Goal: Task Accomplishment & Management: Manage account settings

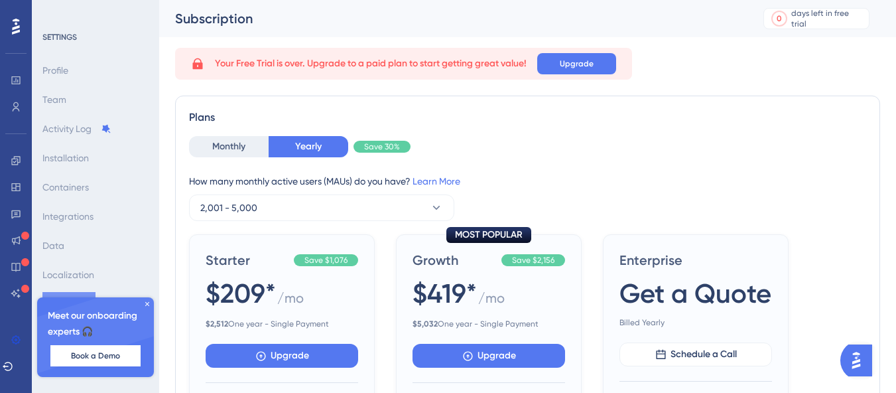
click at [145, 303] on icon at bounding box center [147, 304] width 8 height 8
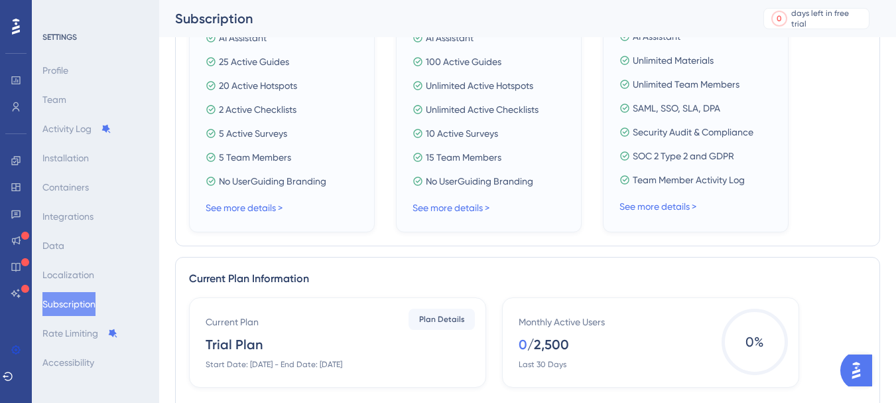
scroll to position [666, 0]
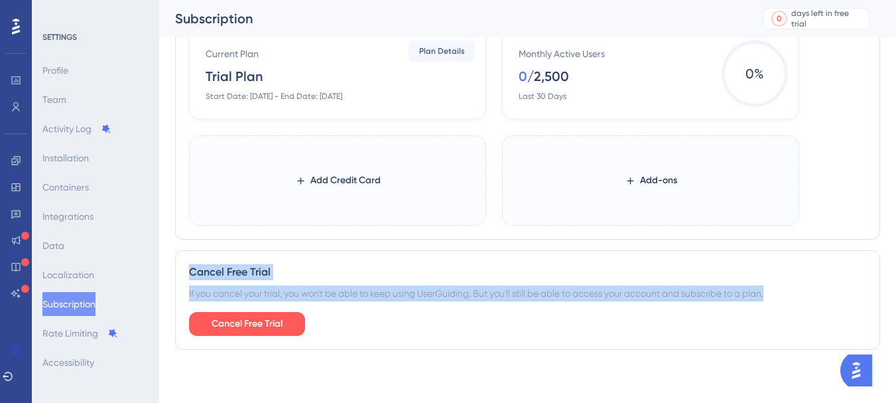
drag, startPoint x: 186, startPoint y: 266, endPoint x: 774, endPoint y: 291, distance: 588.3
click at [774, 291] on div "Cancel Free Trial If you cancel your trial, you won't be able to keep using Use…" at bounding box center [527, 300] width 705 height 100
copy div "Cancel Free Trial If you cancel your trial, you won't be able to keep using Use…"
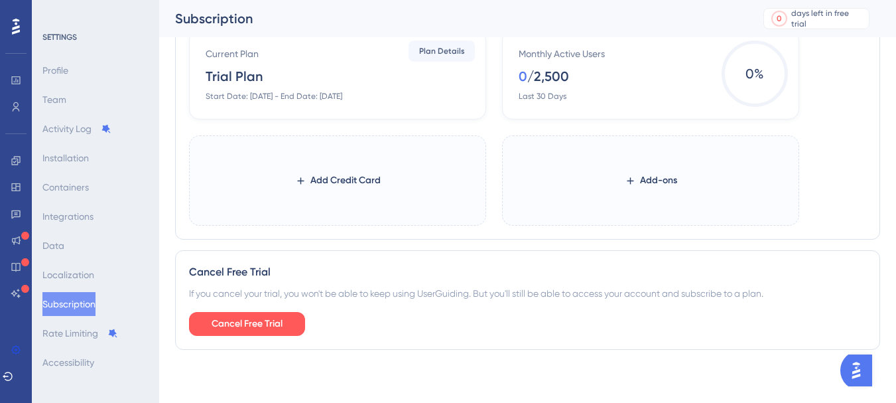
click at [391, 349] on div "Cancel Free Trial If you cancel your trial, you won't be able to keep using Use…" at bounding box center [527, 300] width 705 height 100
click at [251, 326] on span "Cancel Free Trial" at bounding box center [247, 324] width 71 height 16
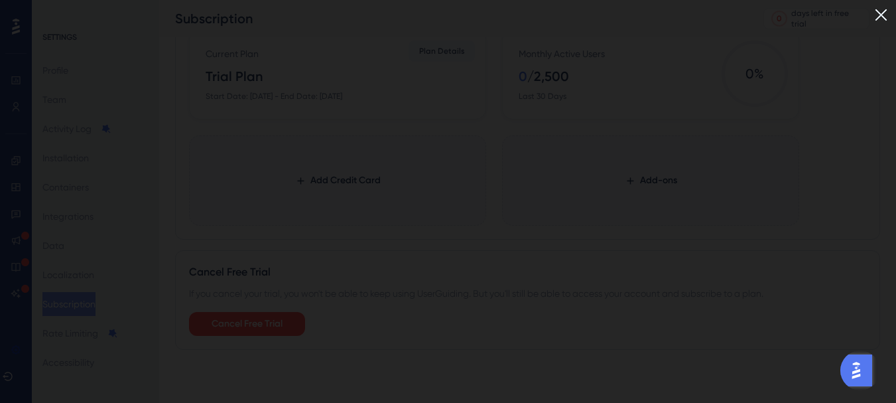
click at [892, 9] on img at bounding box center [881, 15] width 22 height 22
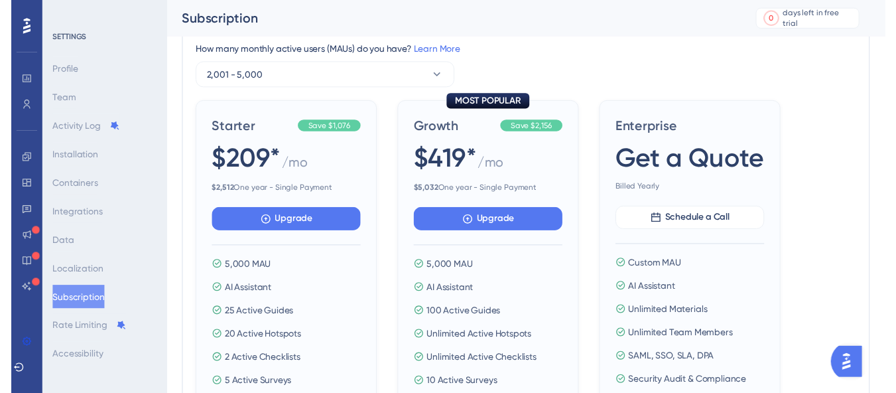
scroll to position [0, 0]
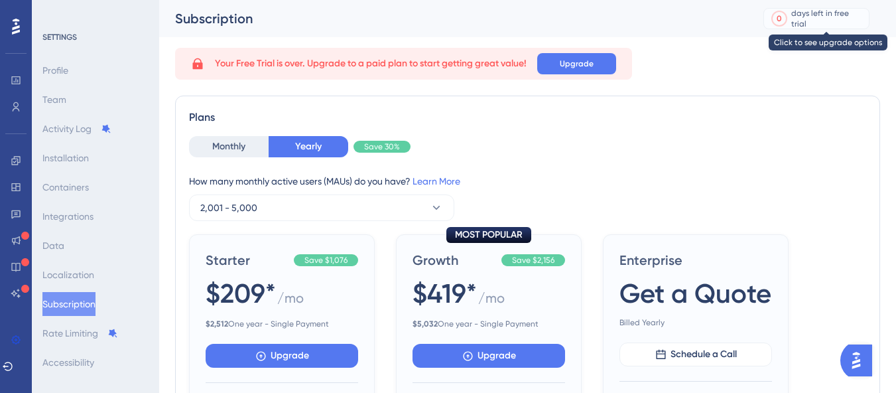
click at [834, 22] on div "days left in free trial" at bounding box center [828, 18] width 74 height 21
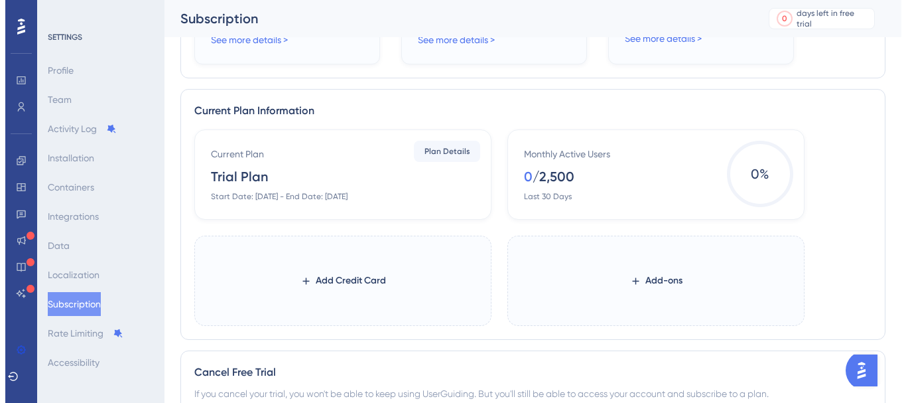
scroll to position [666, 0]
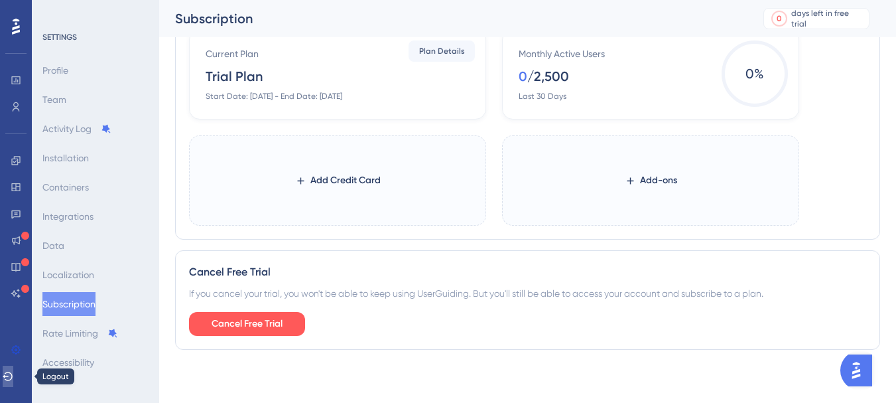
click at [13, 379] on icon at bounding box center [8, 376] width 11 height 11
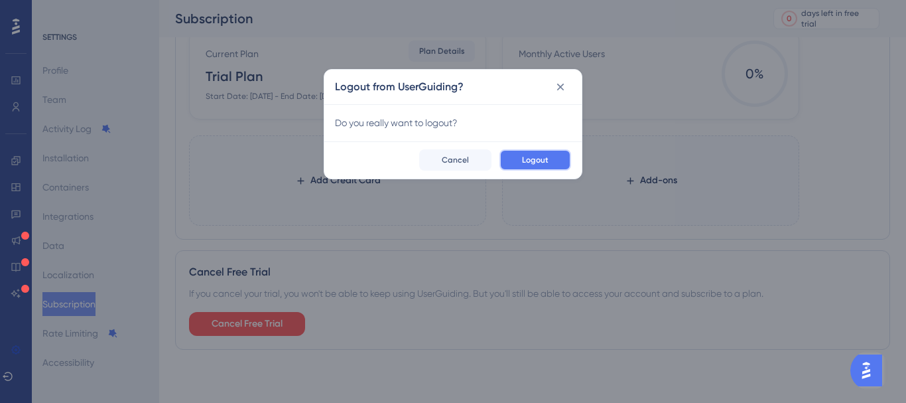
click at [538, 159] on span "Logout" at bounding box center [535, 160] width 27 height 11
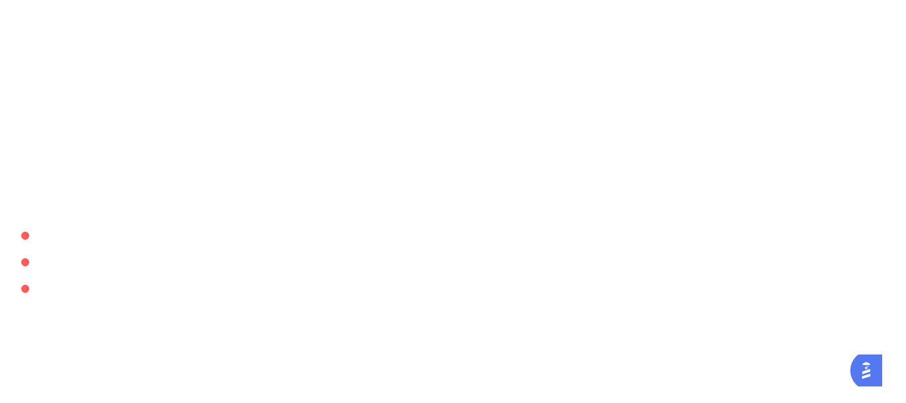
scroll to position [0, 0]
